Goal: Task Accomplishment & Management: Use online tool/utility

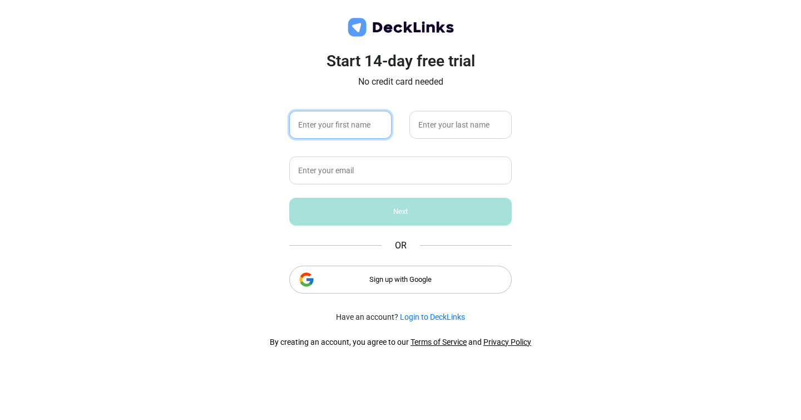
click at [354, 137] on input "text" at bounding box center [340, 125] width 102 height 28
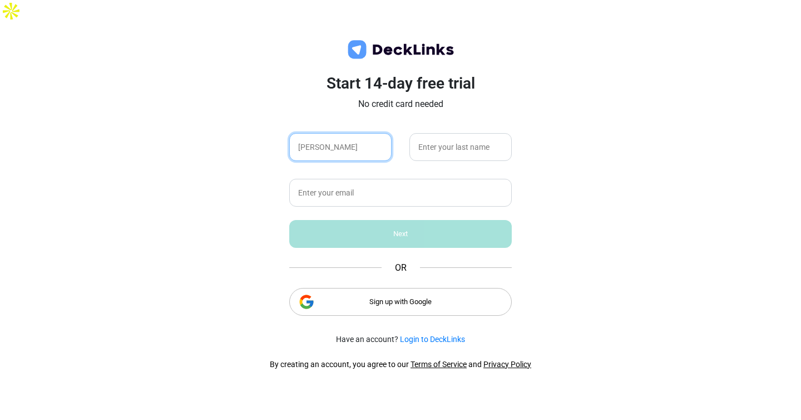
type input "[PERSON_NAME]"
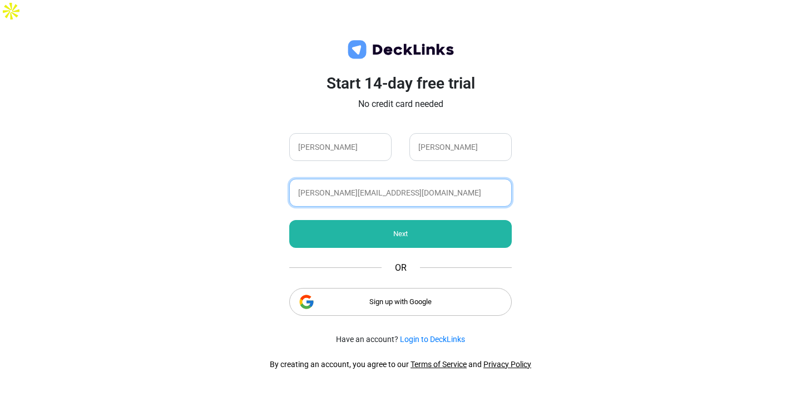
type input "[PERSON_NAME][EMAIL_ADDRESS][DOMAIN_NAME]"
click at [448, 220] on div "Next" at bounding box center [400, 234] width 223 height 28
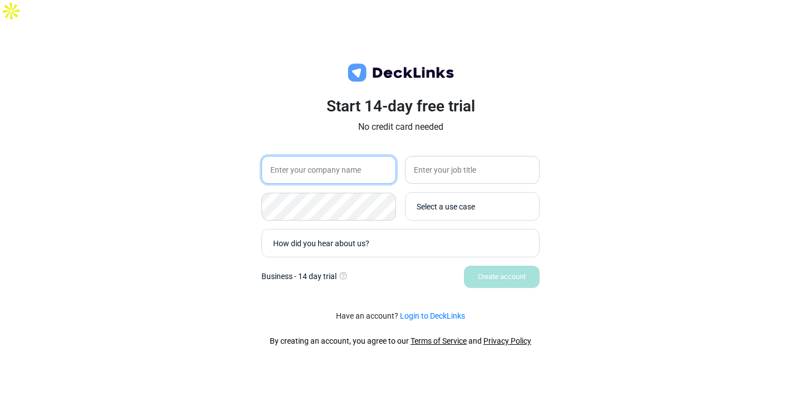
click at [368, 156] on input "text" at bounding box center [329, 170] width 135 height 28
type input "MEMOTEXT"
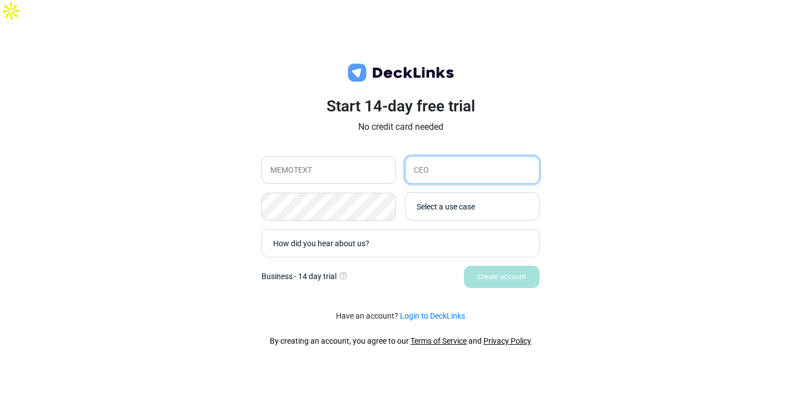
type input "CEO"
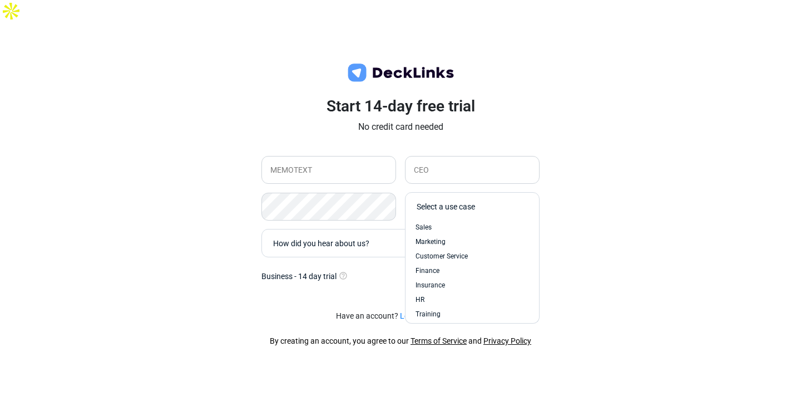
click at [513, 195] on div "Select a use case" at bounding box center [469, 206] width 117 height 22
click at [495, 222] on div "Sales" at bounding box center [473, 227] width 114 height 10
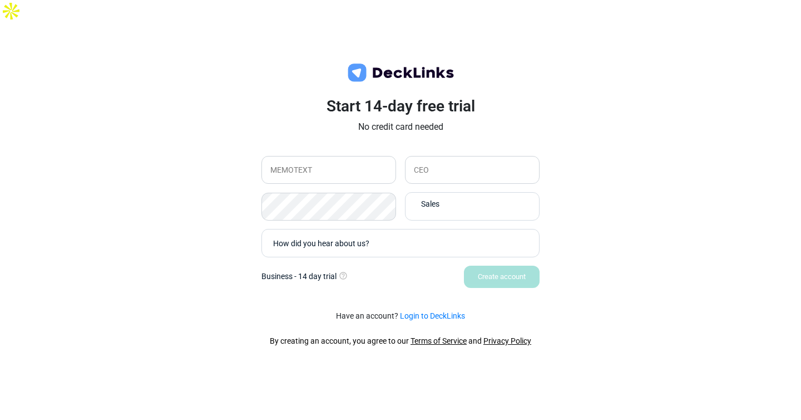
click at [471, 198] on div "Sales" at bounding box center [475, 204] width 108 height 12
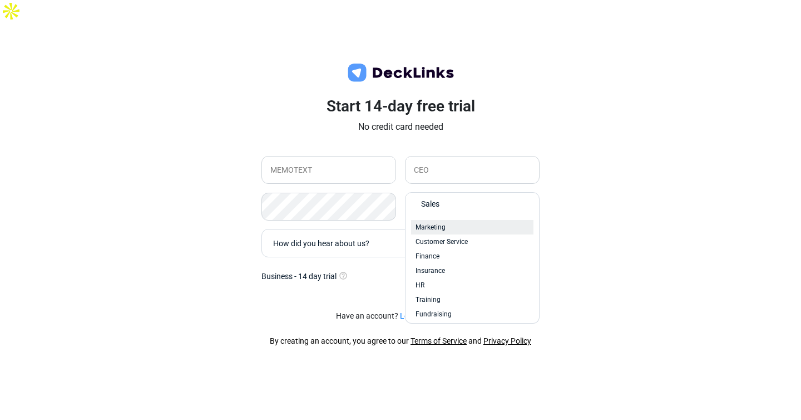
click at [460, 222] on div "Marketing" at bounding box center [473, 227] width 114 height 10
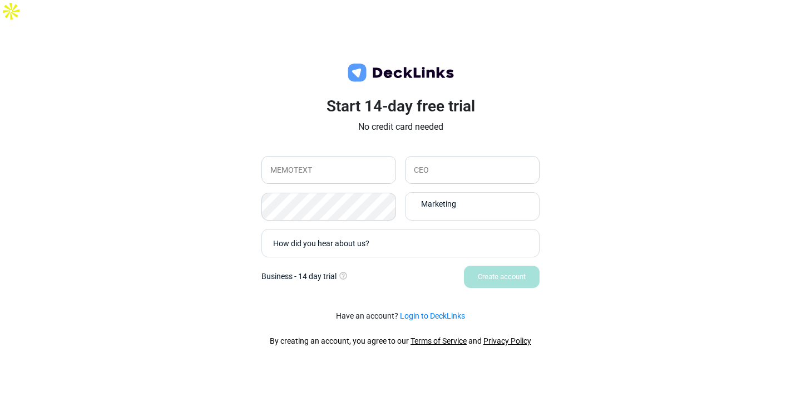
click at [441, 237] on div "How did you hear about us?" at bounding box center [403, 243] width 260 height 12
click at [576, 224] on div "Start 14-day free trial No credit card needed MEMOTEXT CEO Marketing How did yo…" at bounding box center [400, 232] width 801 height 420
click at [455, 232] on div "How did you hear about us?" at bounding box center [398, 243] width 260 height 22
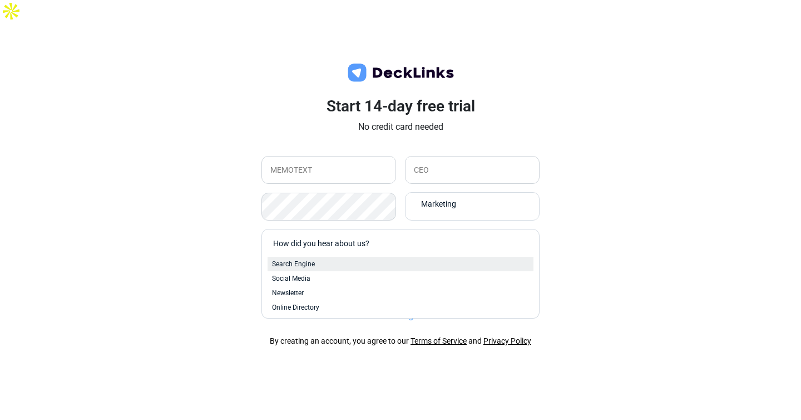
click at [387, 259] on div "Search Engine" at bounding box center [400, 264] width 257 height 10
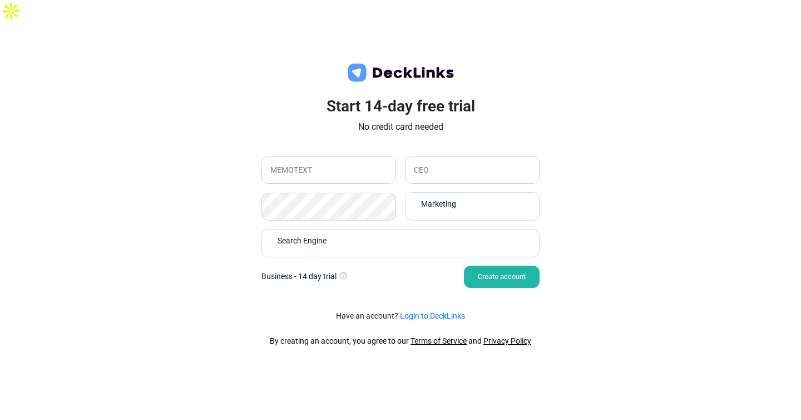
click at [491, 265] on div "Create account" at bounding box center [502, 276] width 76 height 22
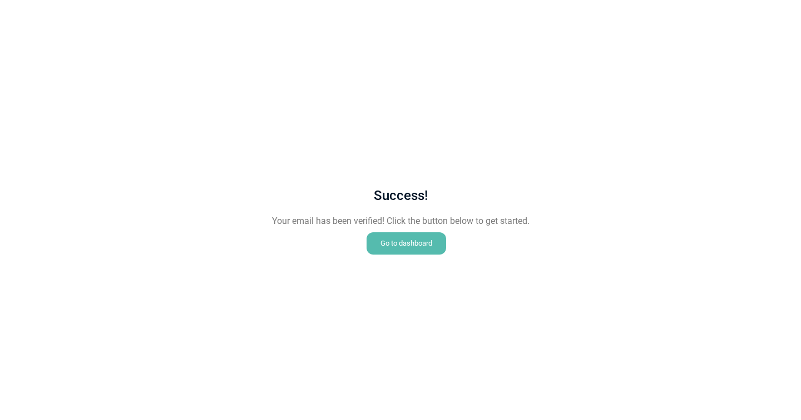
click at [408, 244] on div "Go to dashboard" at bounding box center [407, 243] width 80 height 22
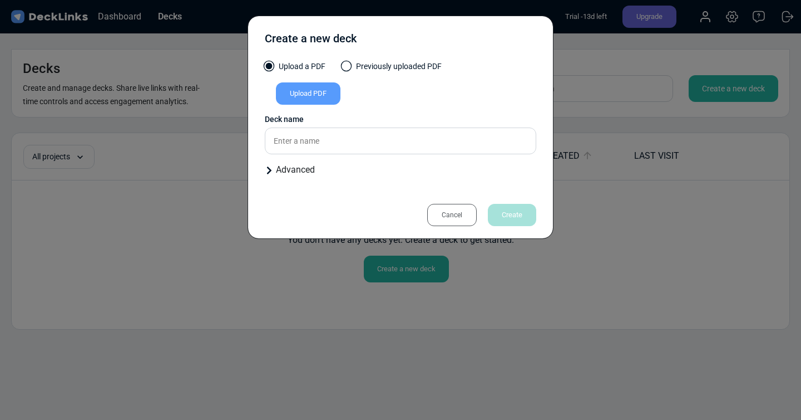
click at [317, 93] on div "Upload PDF" at bounding box center [308, 93] width 65 height 22
click at [0, 0] on input "Upload PDF" at bounding box center [0, 0] width 0 height 0
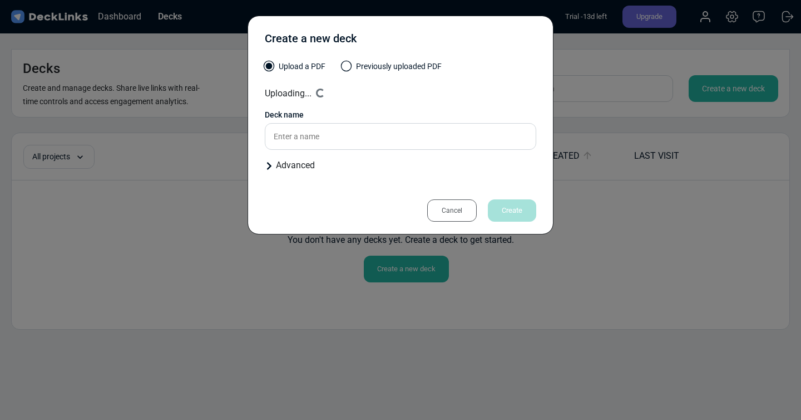
type input "MTx_ExecSumm2025"
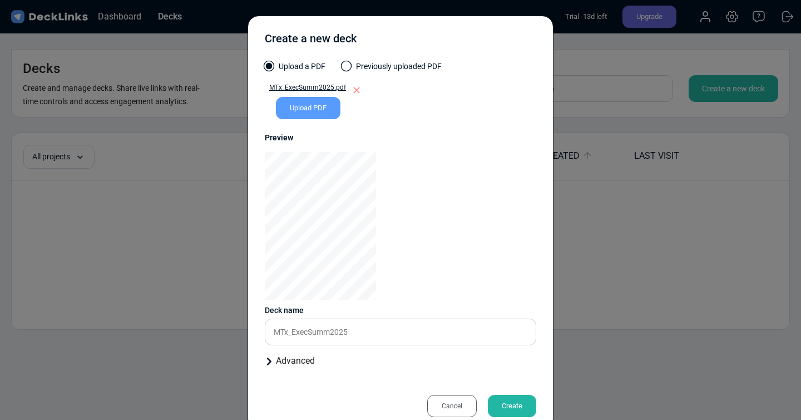
scroll to position [26, 0]
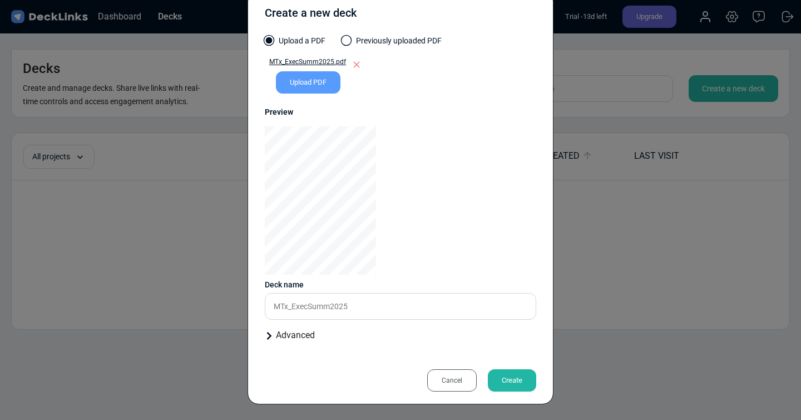
click at [525, 381] on div "Create" at bounding box center [512, 380] width 48 height 22
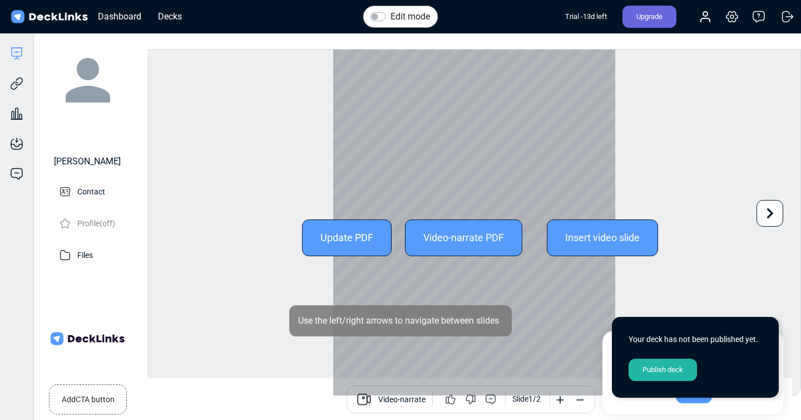
scroll to position [31, 0]
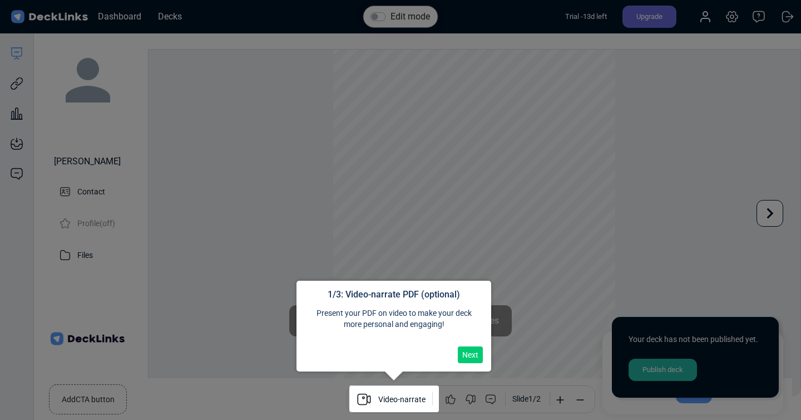
click at [470, 351] on button "Next" at bounding box center [470, 354] width 25 height 17
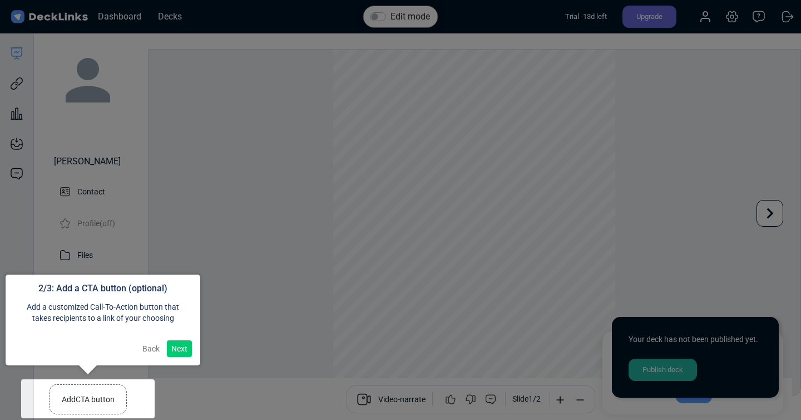
click at [99, 391] on div at bounding box center [88, 398] width 134 height 39
click at [186, 344] on button "Next" at bounding box center [179, 348] width 25 height 17
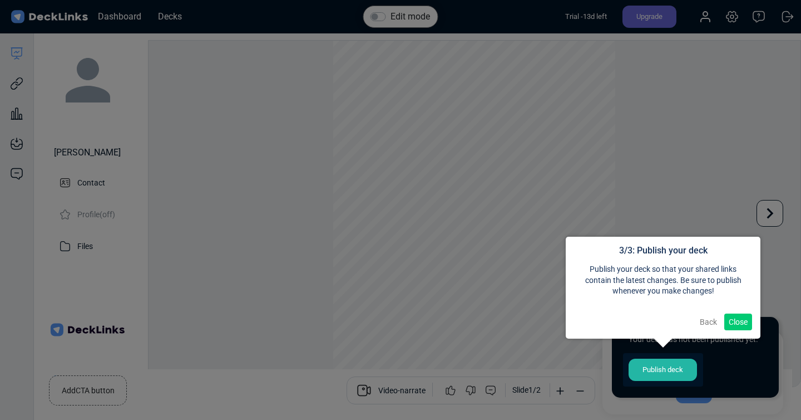
click at [739, 319] on button "Close" at bounding box center [739, 321] width 28 height 17
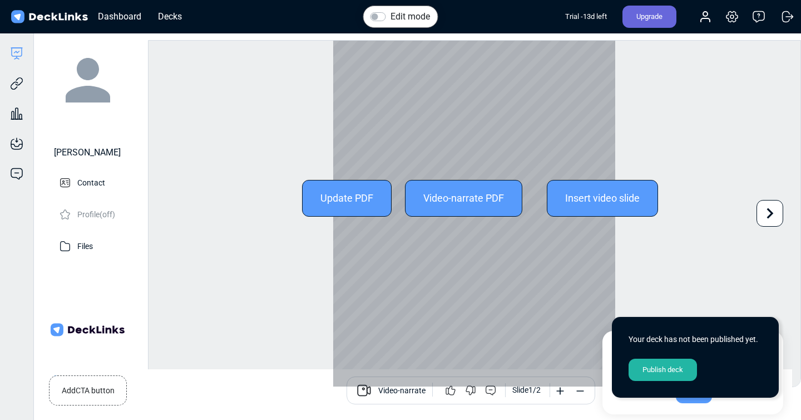
click at [771, 204] on icon at bounding box center [770, 213] width 21 height 21
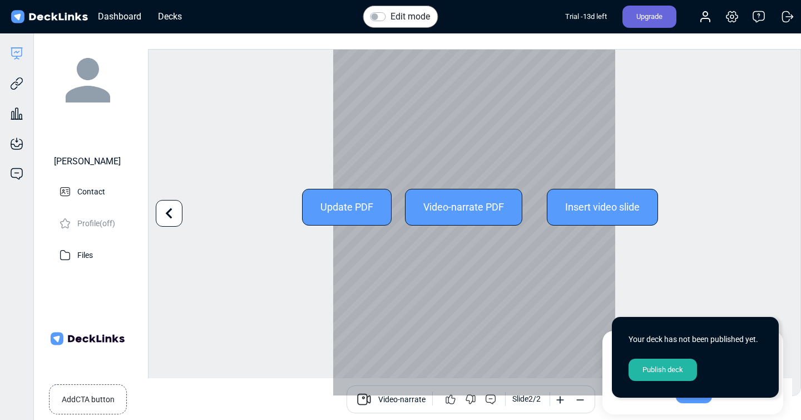
click at [498, 144] on div at bounding box center [474, 207] width 282 height 376
click at [371, 189] on div "Update PDF" at bounding box center [347, 207] width 90 height 37
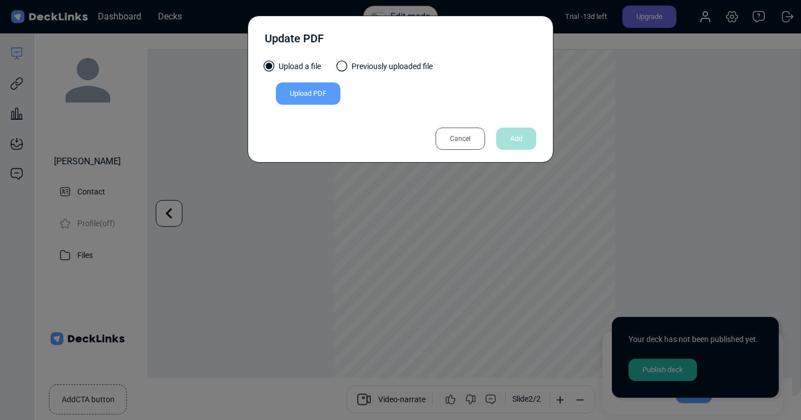
click at [467, 130] on div "Cancel" at bounding box center [461, 138] width 50 height 22
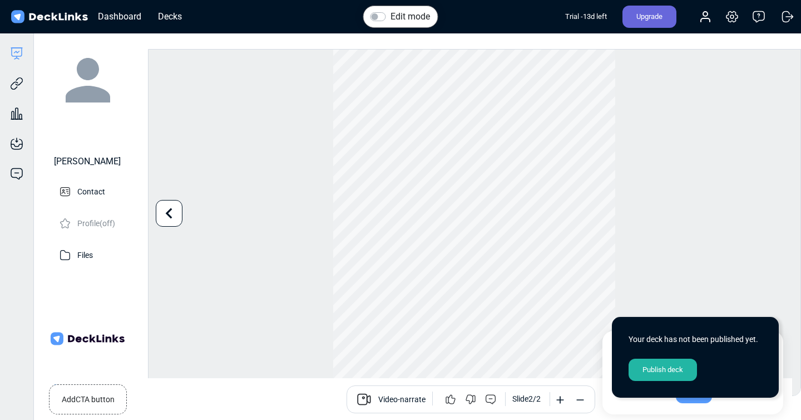
click at [106, 393] on small "Add CTA button" at bounding box center [88, 397] width 53 height 16
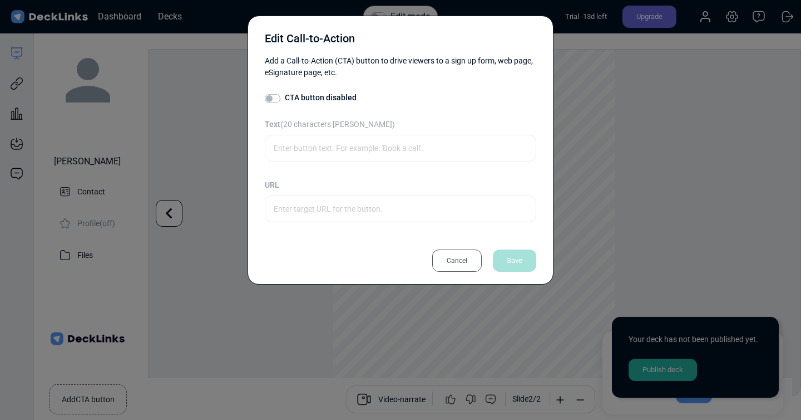
click at [337, 102] on label "CTA button disabled" at bounding box center [321, 98] width 72 height 12
click at [274, 102] on input "CTA button disabled" at bounding box center [269, 97] width 9 height 11
checkbox input "true"
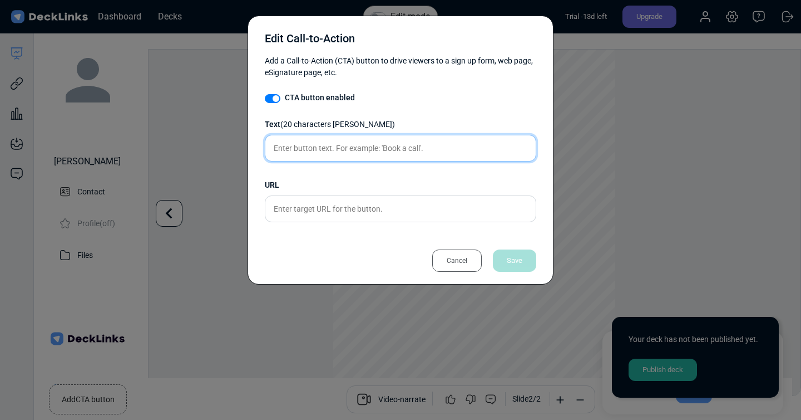
click at [342, 157] on input "text" at bounding box center [401, 148] width 272 height 27
type input "Get in touch"
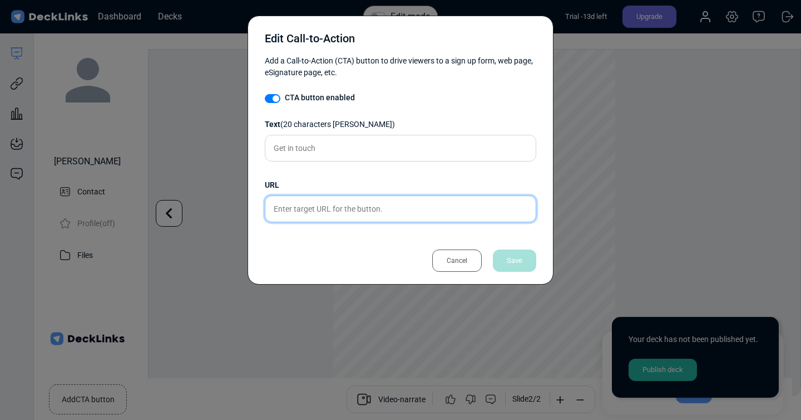
click at [346, 209] on input "text" at bounding box center [401, 208] width 272 height 27
type input "[URL][DOMAIN_NAME]"
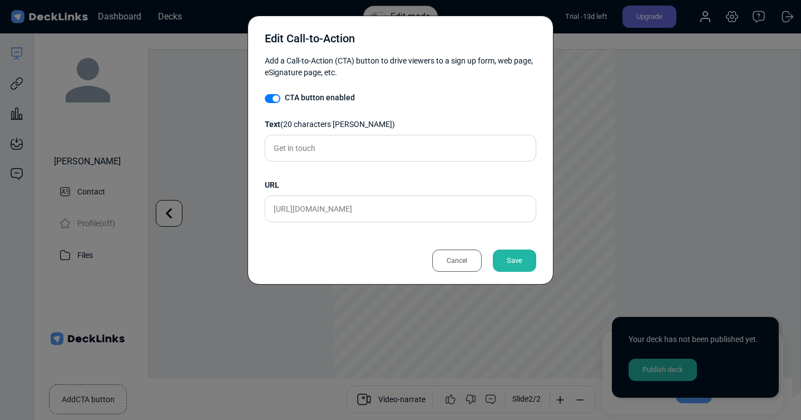
click at [513, 262] on div "Save" at bounding box center [514, 260] width 43 height 22
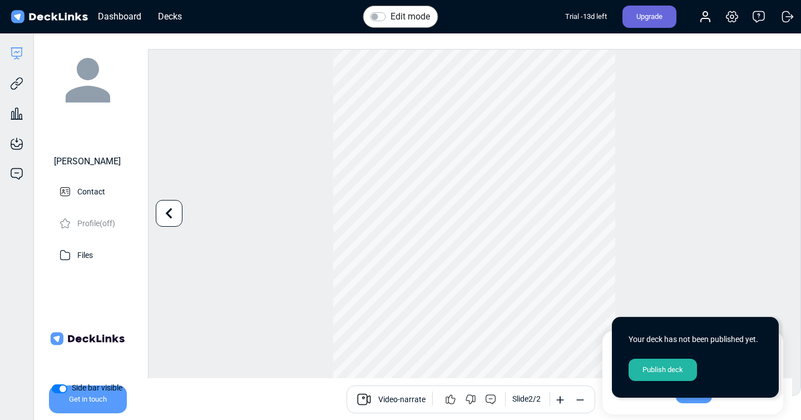
click at [669, 368] on div "Publish deck" at bounding box center [663, 369] width 68 height 22
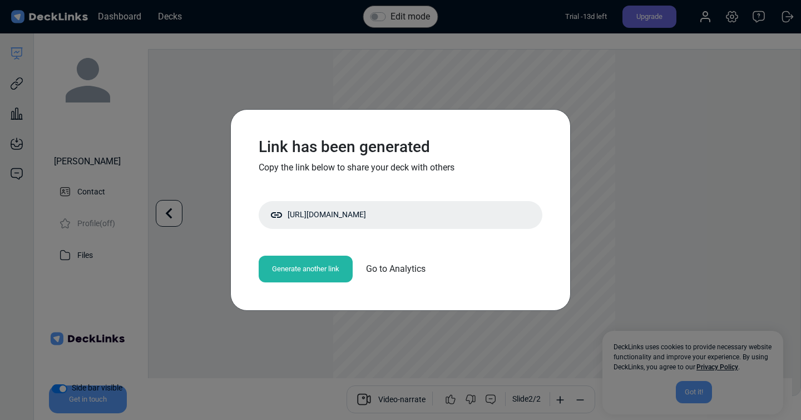
click at [402, 268] on span "Go to Analytics" at bounding box center [396, 268] width 60 height 13
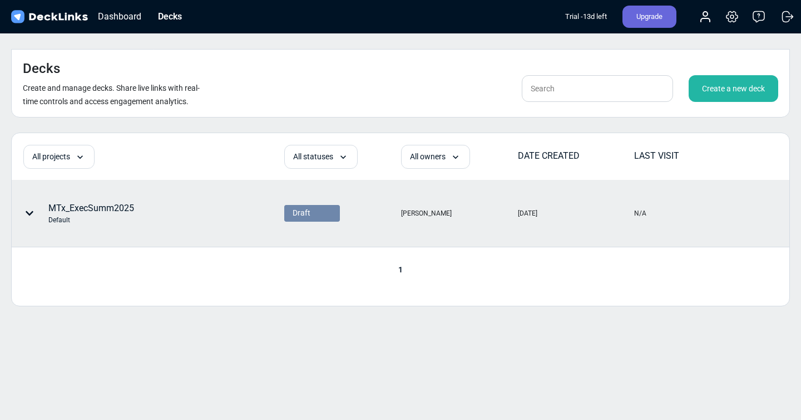
click at [115, 201] on div "MTx_ExecSumm2025 Default" at bounding box center [91, 212] width 86 height 23
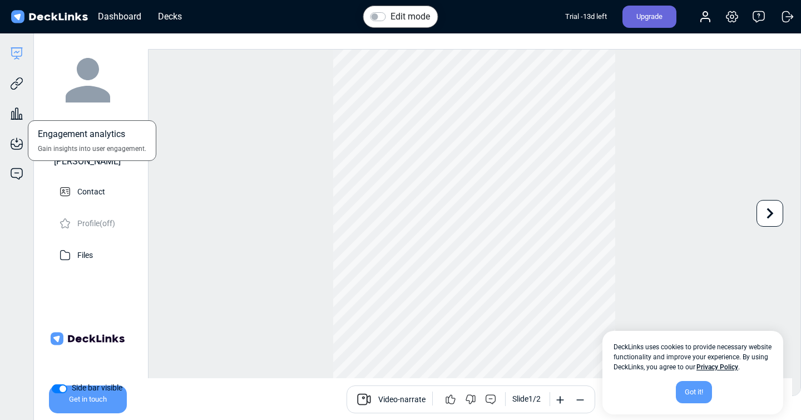
click at [17, 90] on div "Engagement analytics Gain insights into user engagement." at bounding box center [16, 105] width 33 height 30
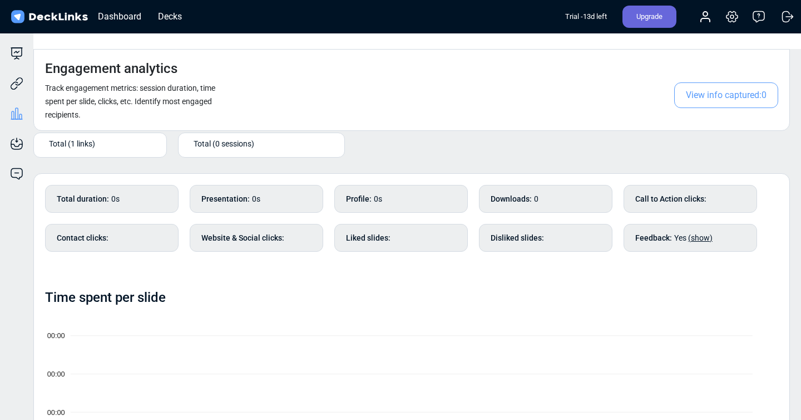
click at [47, 17] on img at bounding box center [49, 17] width 81 height 16
click at [109, 16] on div "Dashboard" at bounding box center [119, 16] width 55 height 14
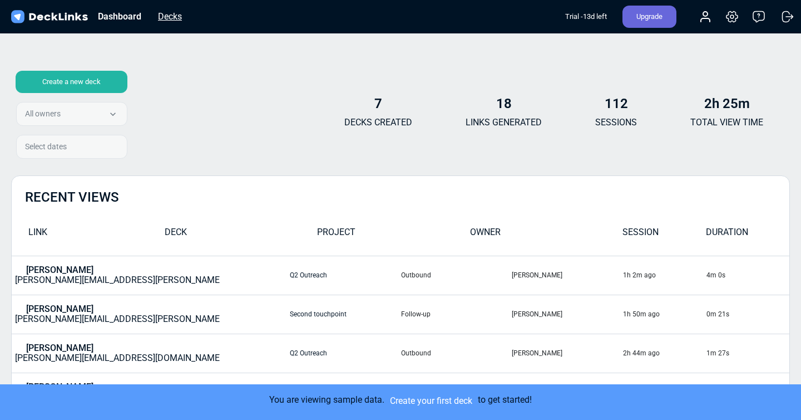
click at [175, 21] on div "Decks" at bounding box center [169, 16] width 35 height 14
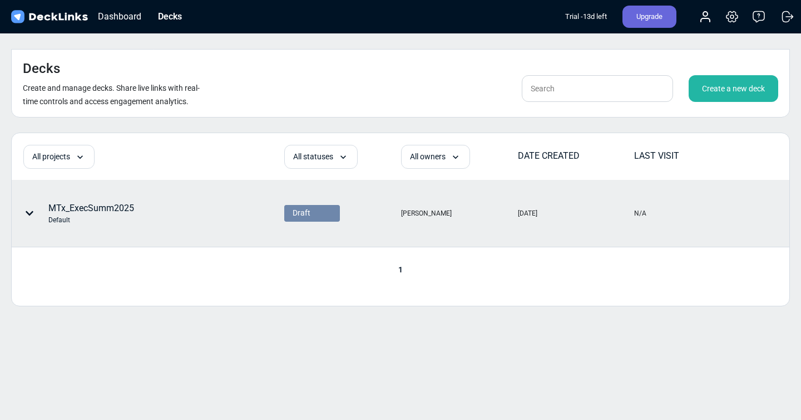
click at [325, 207] on div "Draft" at bounding box center [312, 213] width 39 height 12
click at [149, 196] on div "MTx_ExecSumm2025 Default" at bounding box center [113, 212] width 203 height 33
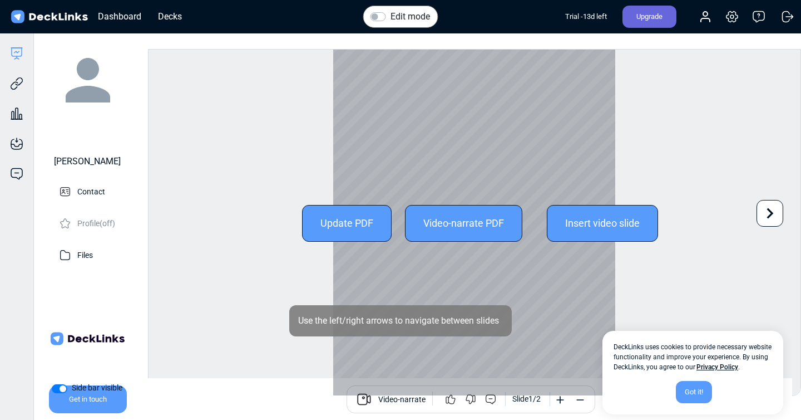
scroll to position [31, 0]
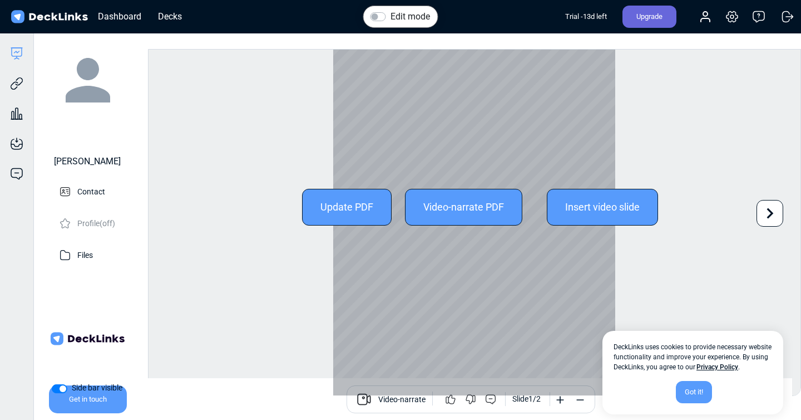
click at [768, 211] on icon at bounding box center [770, 213] width 21 height 21
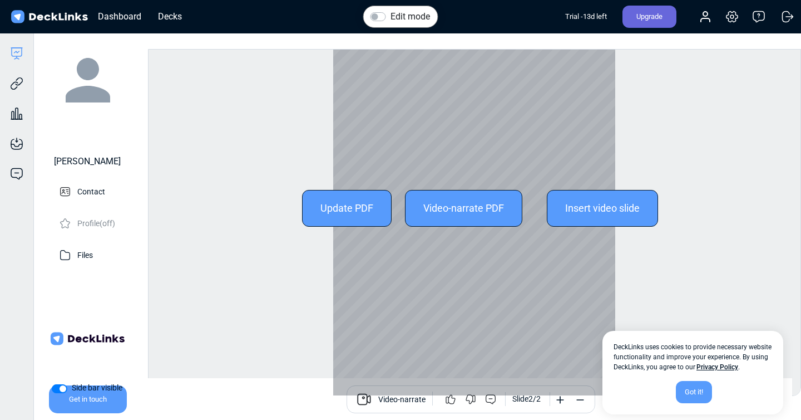
scroll to position [29, 0]
click at [697, 389] on div "Got it!" at bounding box center [694, 392] width 36 height 22
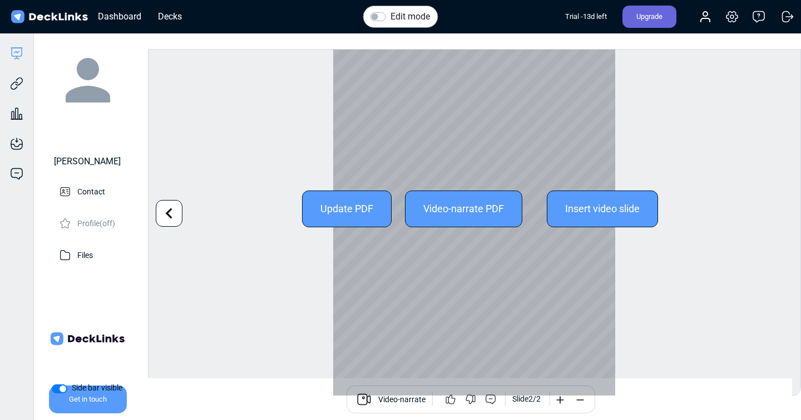
scroll to position [0, 0]
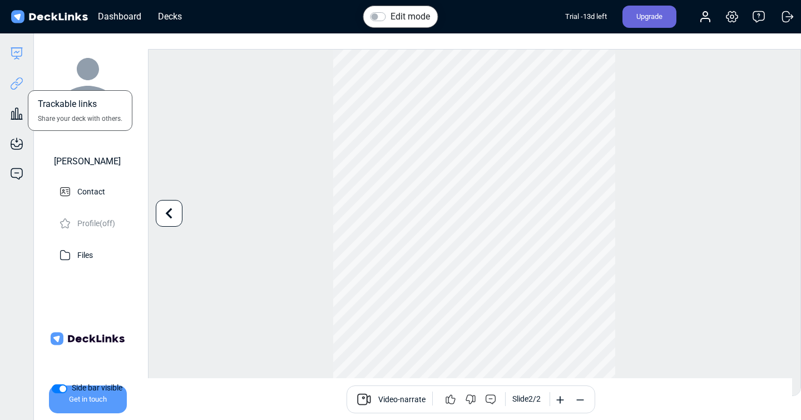
click at [10, 82] on icon at bounding box center [16, 83] width 13 height 13
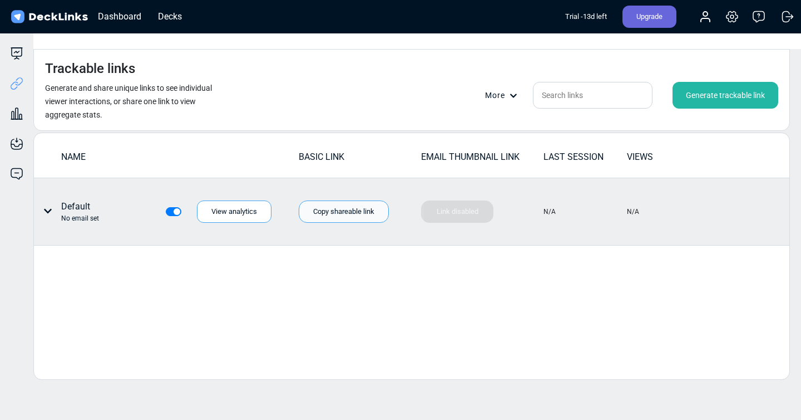
click at [328, 200] on div "Copy shareable link" at bounding box center [344, 211] width 90 height 22
